Goal: Task Accomplishment & Management: Manage account settings

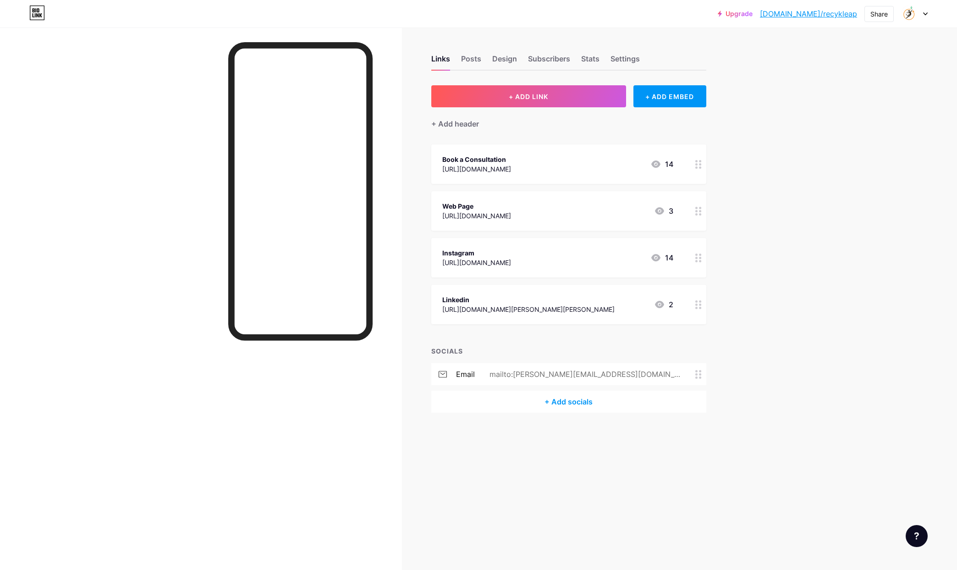
click at [694, 165] on div at bounding box center [699, 163] width 16 height 39
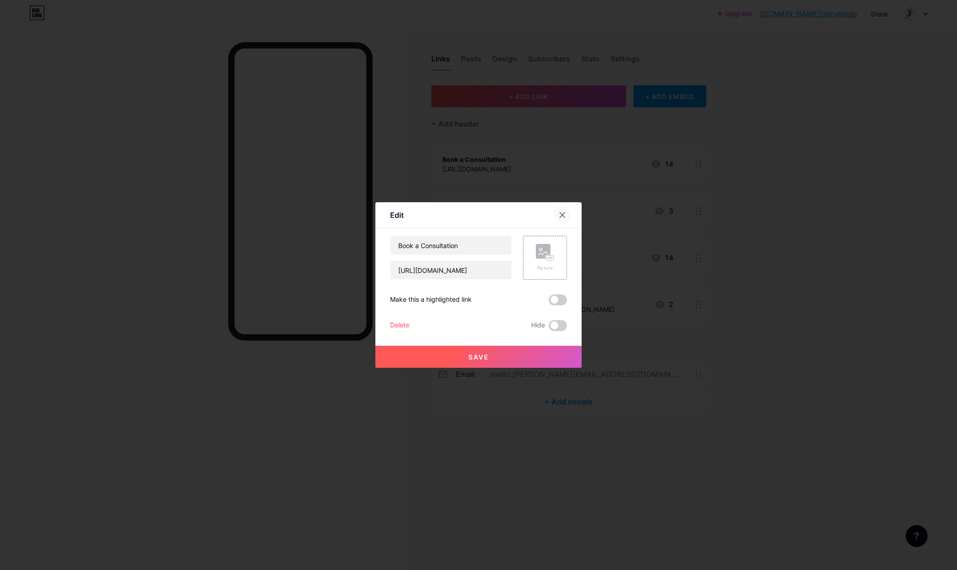
click at [565, 215] on icon at bounding box center [562, 214] width 7 height 7
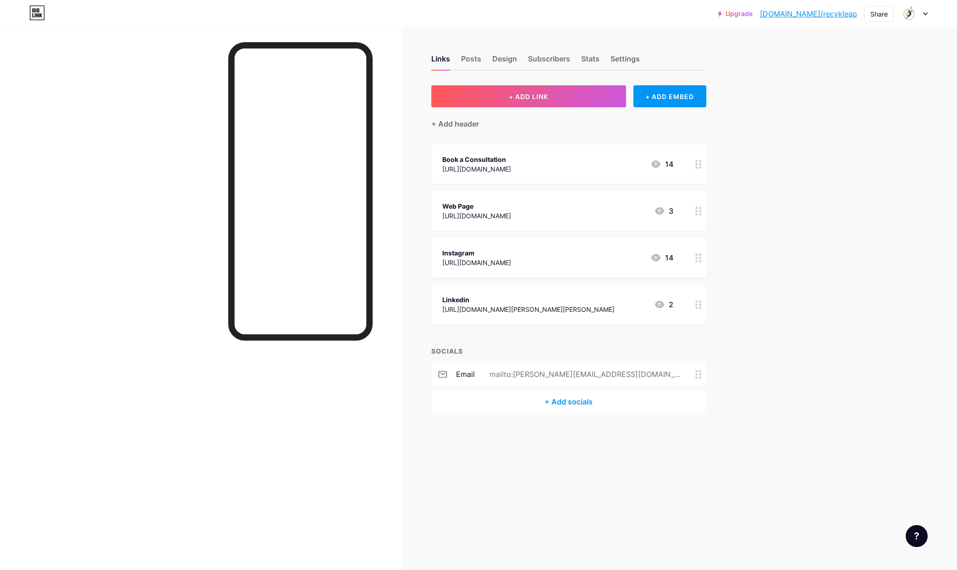
click at [669, 165] on div "14" at bounding box center [661, 164] width 23 height 11
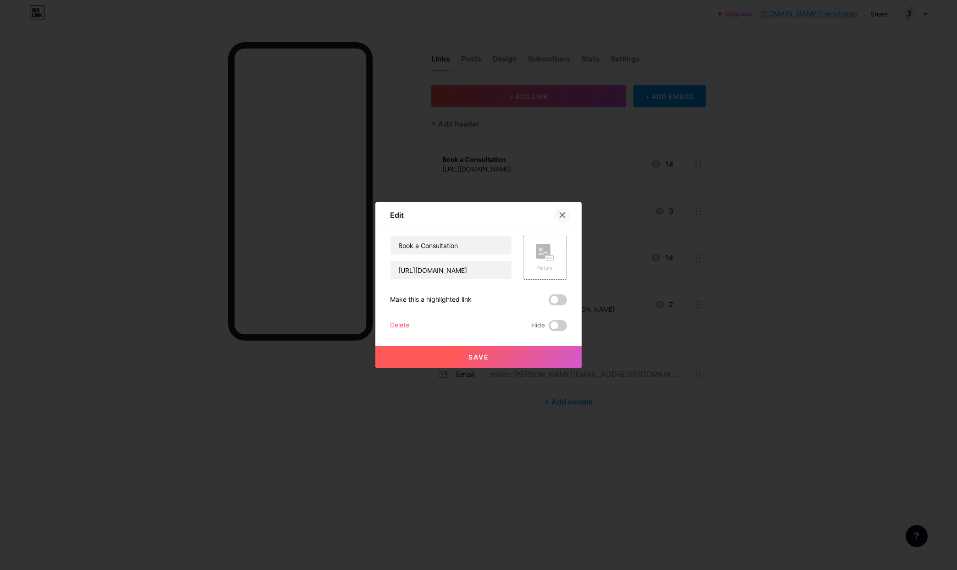
click at [565, 216] on icon at bounding box center [562, 214] width 7 height 7
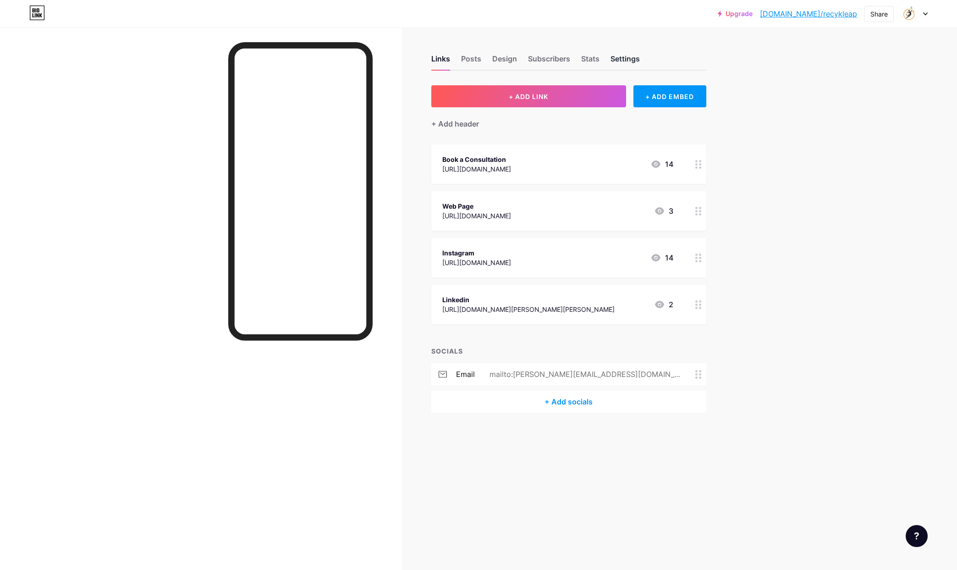
click at [631, 60] on div "Settings" at bounding box center [625, 61] width 29 height 17
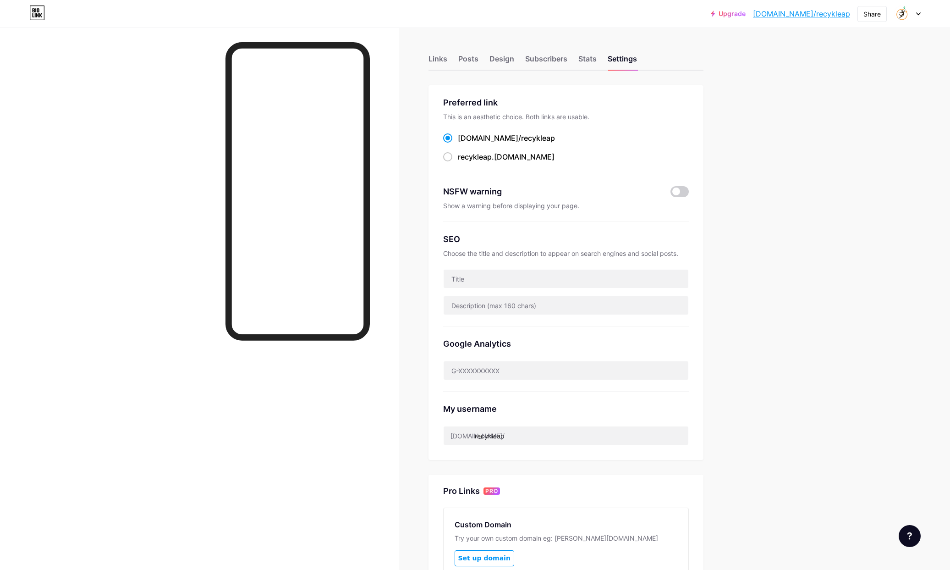
scroll to position [154, 0]
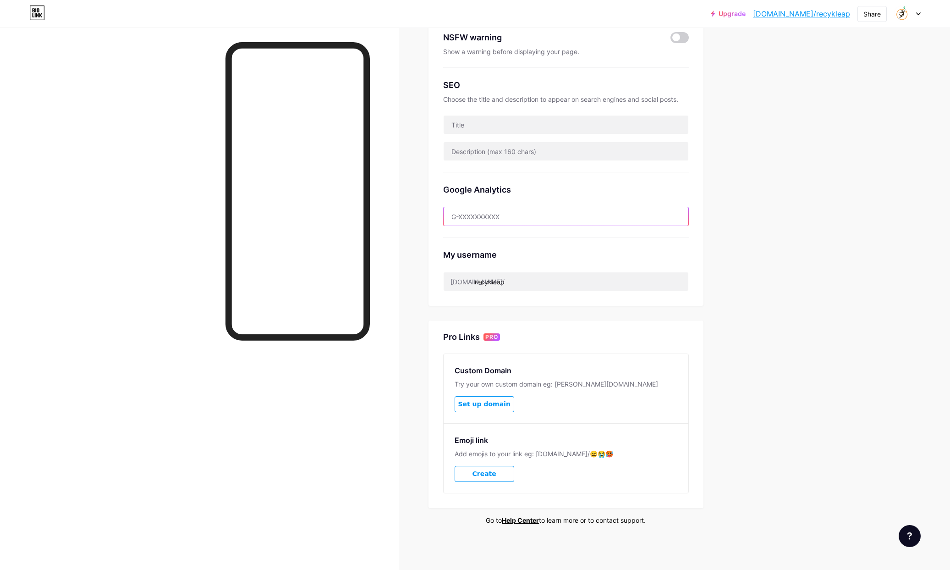
click at [486, 211] on input "text" at bounding box center [566, 216] width 245 height 18
click at [455, 190] on div "Google Analytics" at bounding box center [566, 189] width 246 height 12
click at [488, 215] on input "text" at bounding box center [566, 216] width 245 height 18
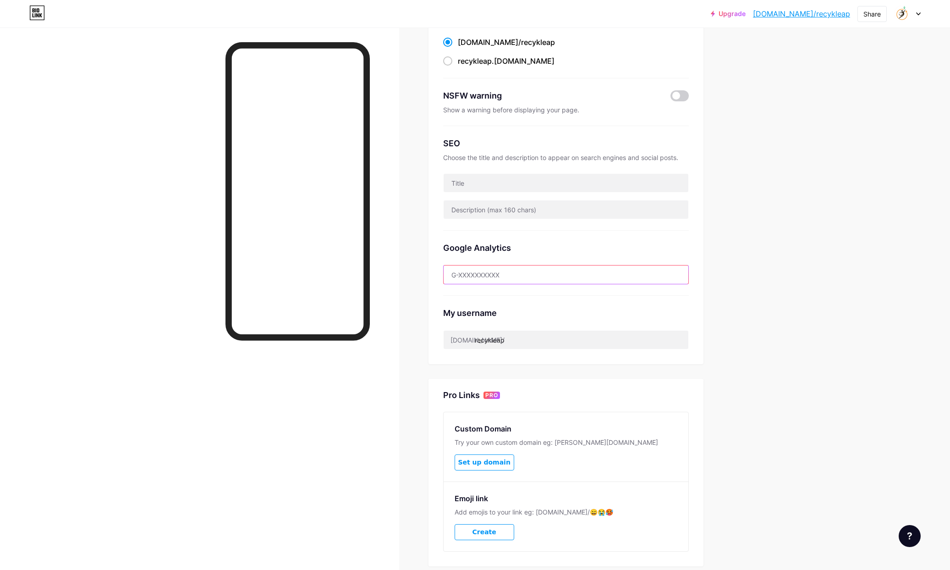
scroll to position [0, 0]
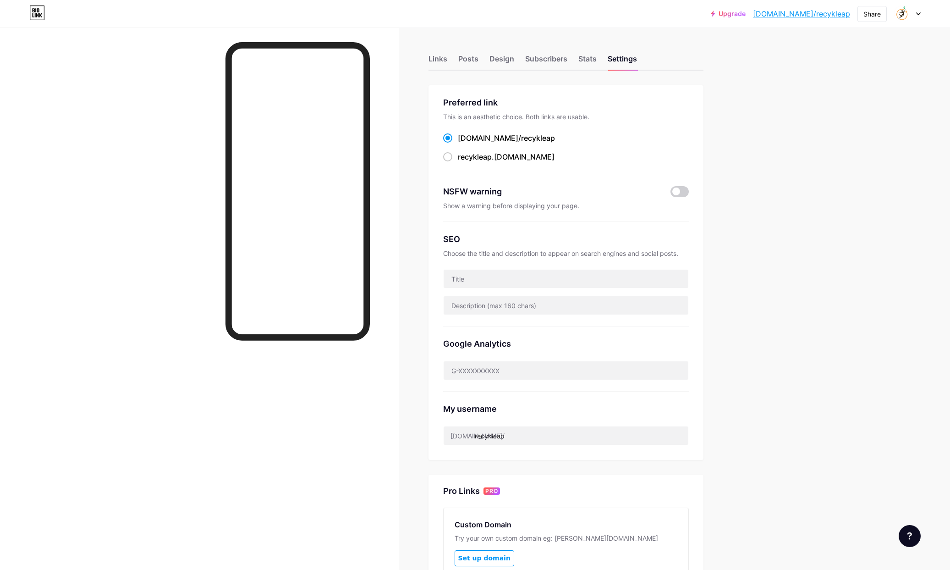
click at [604, 197] on div "NSFW warning Show a warning before displaying your page." at bounding box center [566, 198] width 246 height 48
click at [567, 61] on div "Subscribers" at bounding box center [546, 61] width 42 height 17
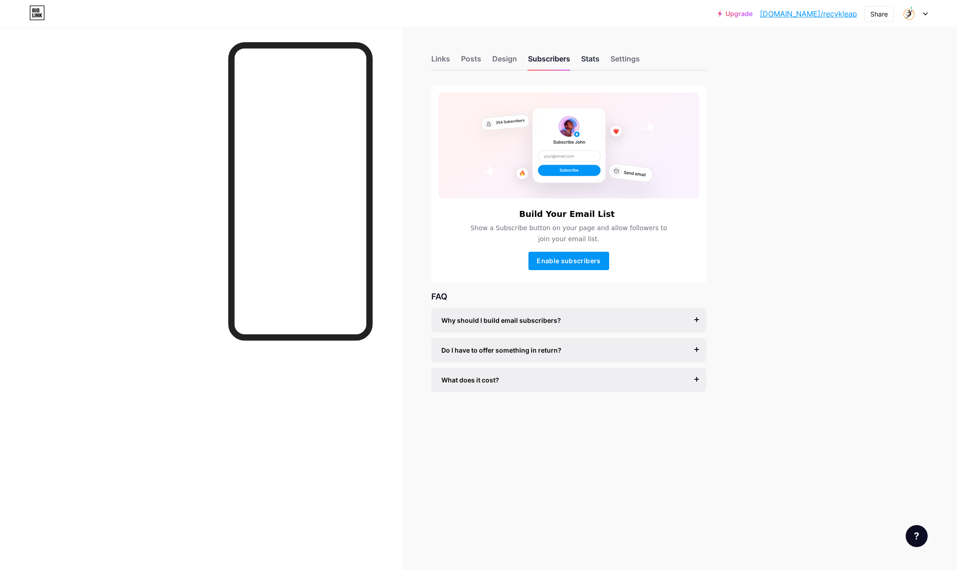
click at [588, 59] on div "Stats" at bounding box center [590, 61] width 18 height 17
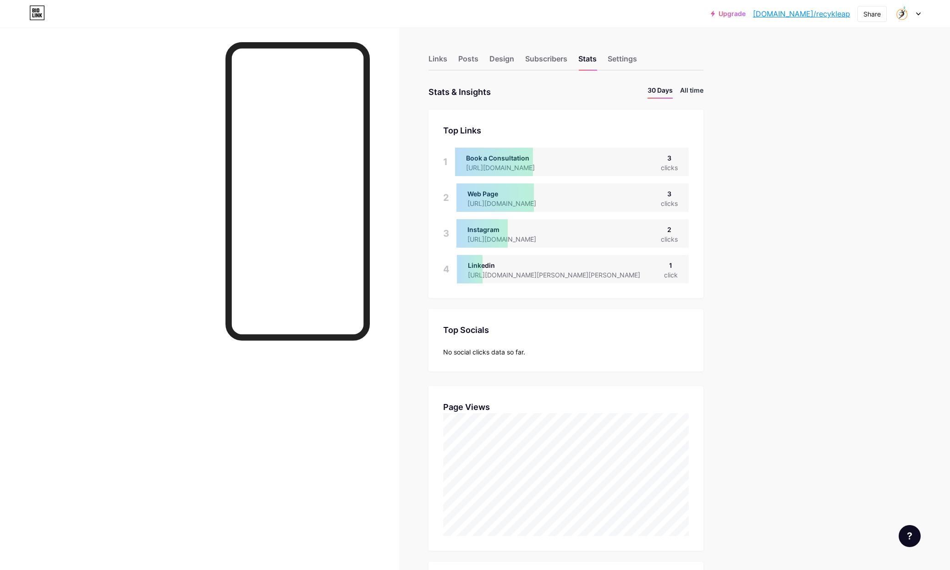
click at [687, 93] on li "All time" at bounding box center [691, 91] width 23 height 13
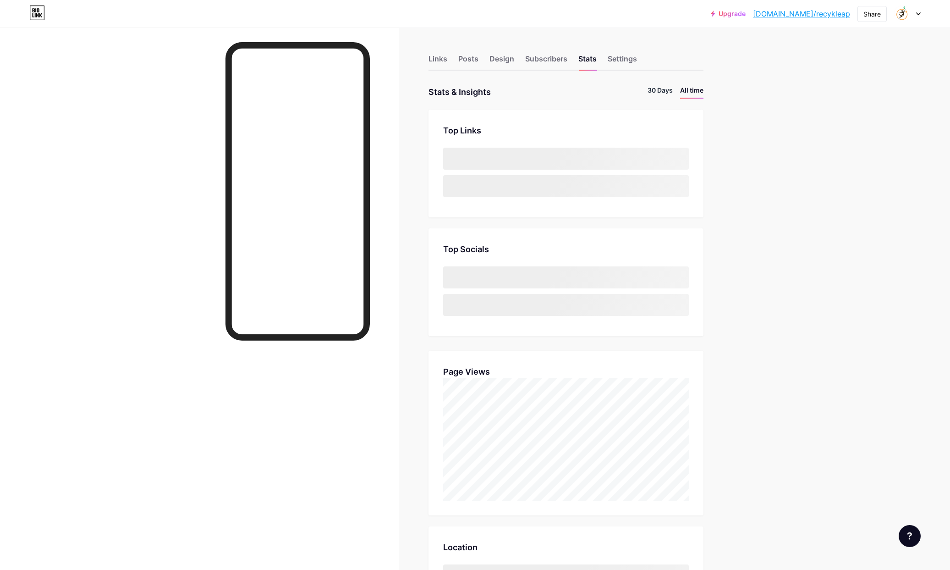
scroll to position [570, 950]
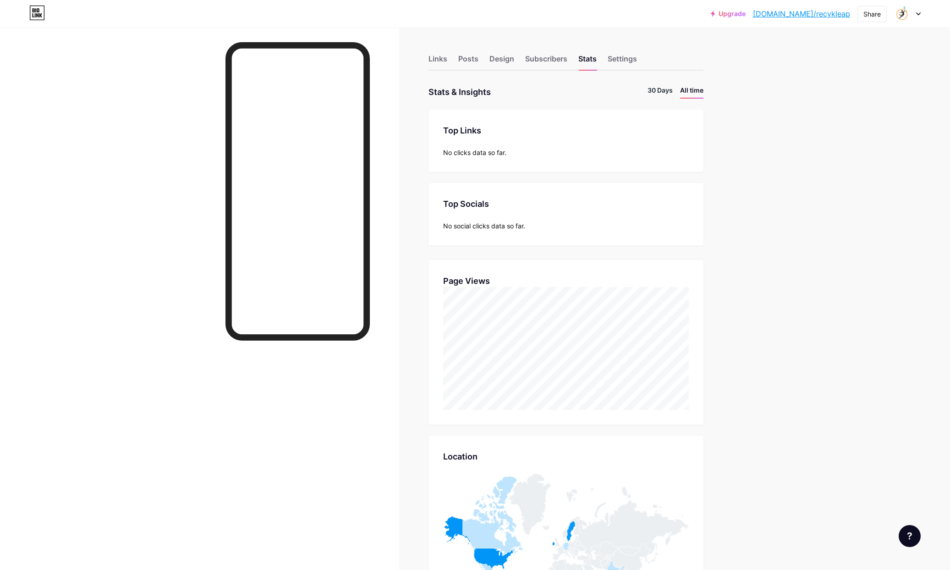
click at [673, 91] on li "30 Days" at bounding box center [660, 91] width 25 height 13
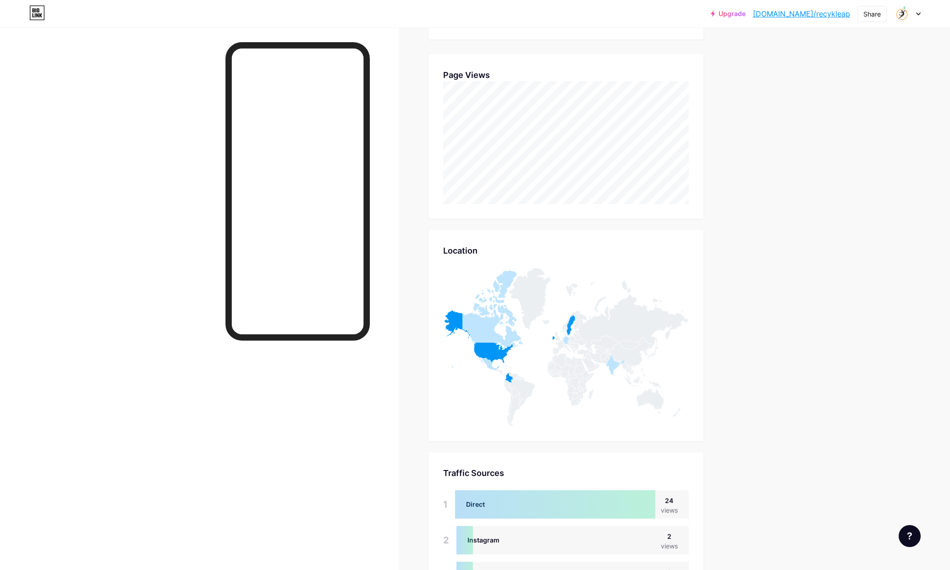
scroll to position [413, 0]
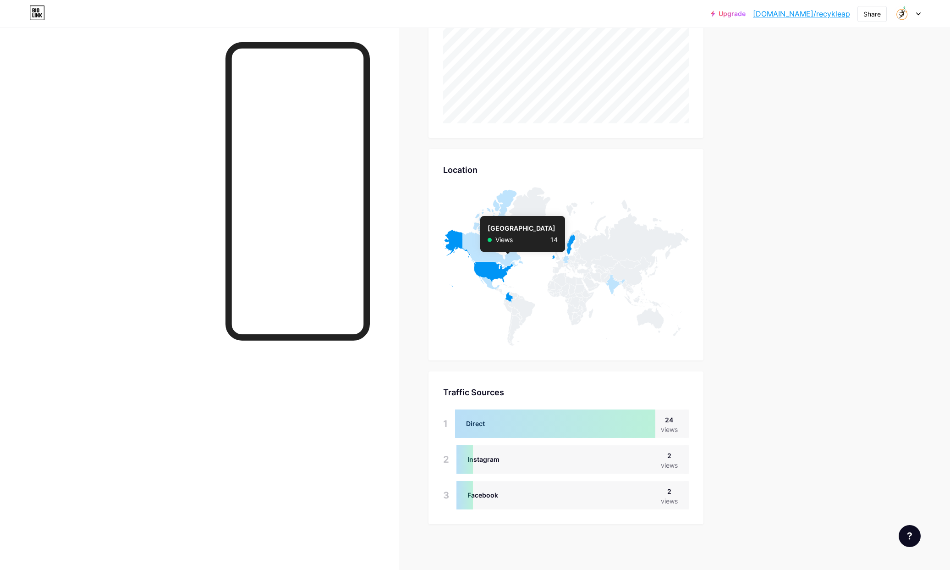
click at [506, 270] on icon at bounding box center [478, 258] width 70 height 57
click at [572, 242] on icon at bounding box center [571, 244] width 9 height 21
click at [573, 244] on icon at bounding box center [571, 244] width 9 height 21
click at [575, 237] on icon at bounding box center [571, 244] width 9 height 21
click at [573, 242] on icon at bounding box center [571, 244] width 9 height 21
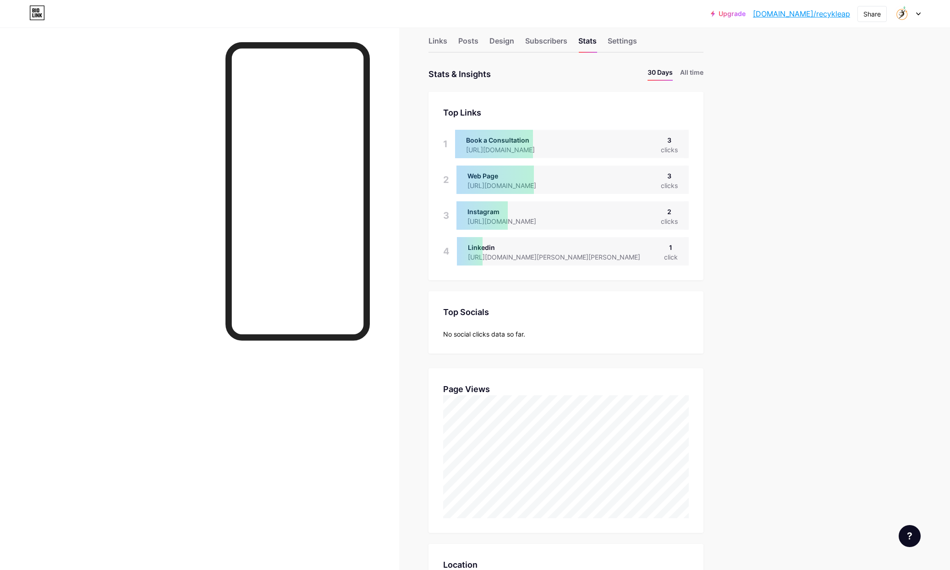
scroll to position [0, 0]
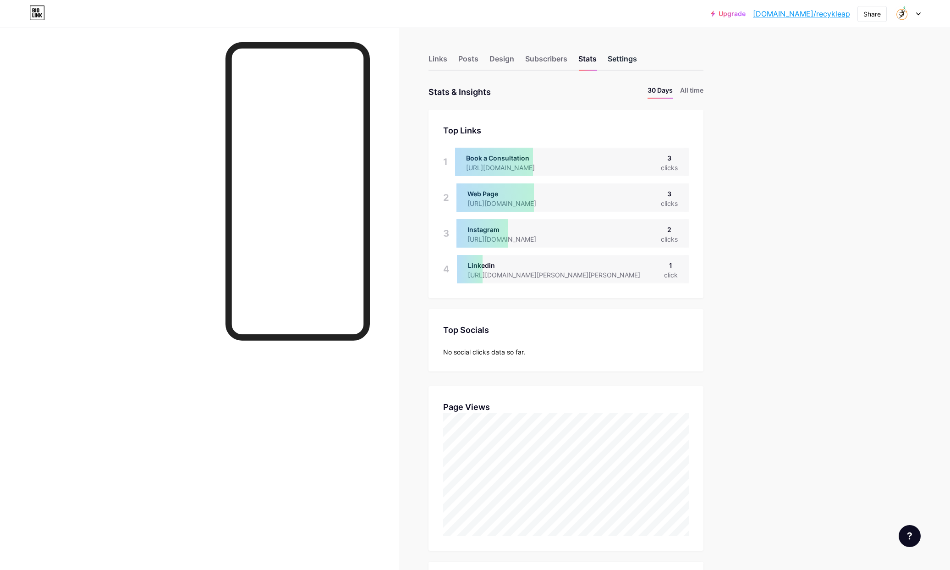
click at [623, 58] on div "Settings" at bounding box center [622, 61] width 29 height 17
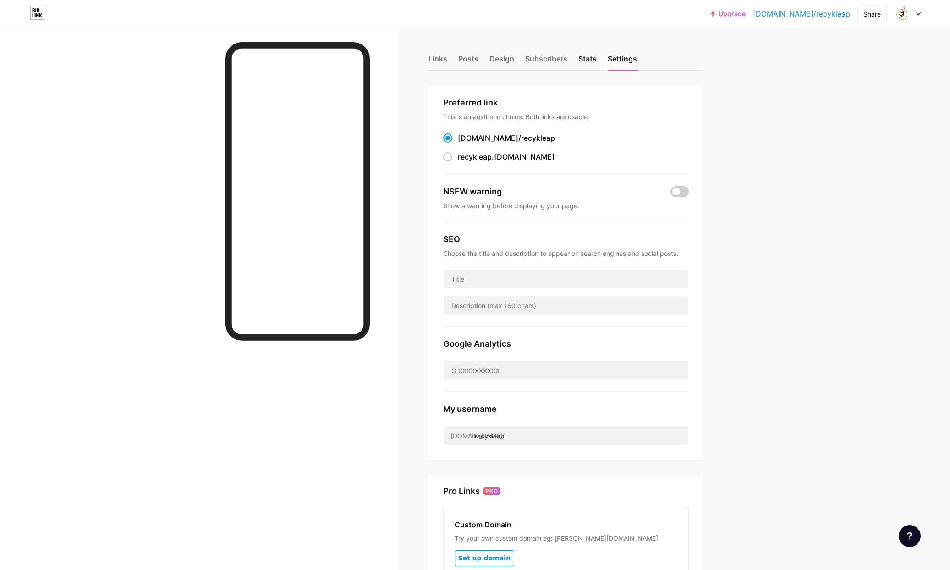
click at [596, 56] on div "Stats" at bounding box center [587, 61] width 18 height 17
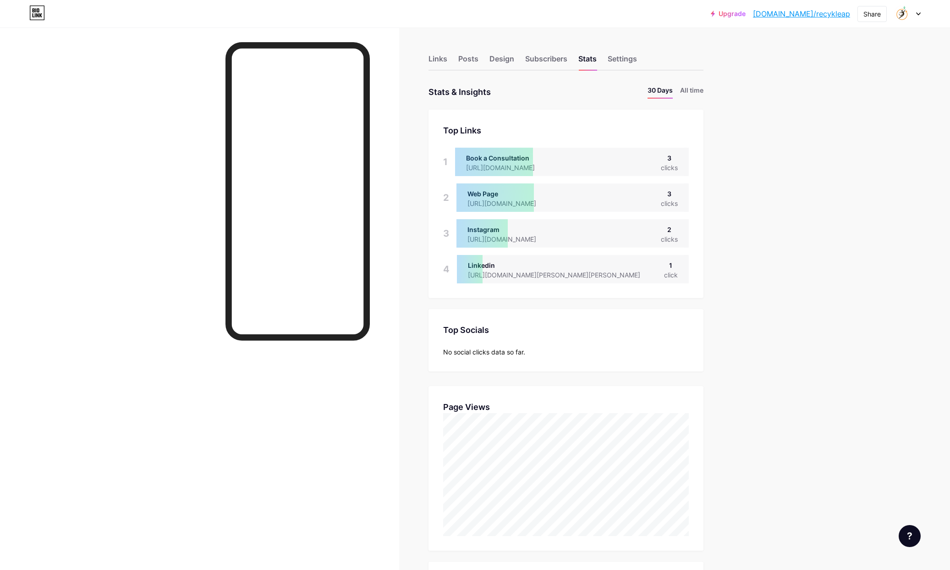
scroll to position [570, 950]
